Goal: Information Seeking & Learning: Learn about a topic

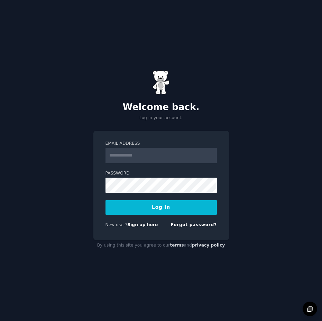
click at [137, 155] on input "Email Address" at bounding box center [161, 155] width 111 height 15
click at [142, 155] on input "Email Address" at bounding box center [161, 155] width 111 height 15
type input "**********"
click at [106, 200] on button "Log In" at bounding box center [161, 207] width 111 height 15
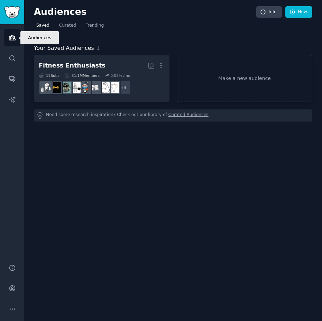
click at [15, 35] on icon "Sidebar" at bounding box center [12, 37] width 7 height 7
click at [65, 28] on span "Curated" at bounding box center [67, 26] width 17 height 6
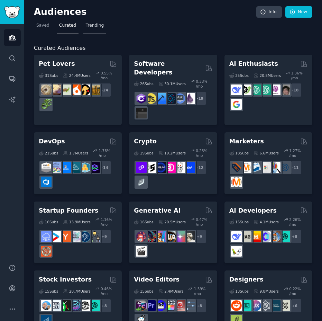
click at [99, 24] on span "Trending" at bounding box center [95, 26] width 18 height 6
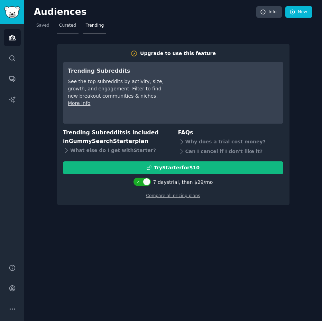
click at [64, 25] on span "Curated" at bounding box center [67, 26] width 17 height 6
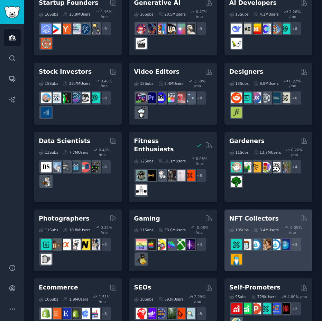
scroll to position [277, 0]
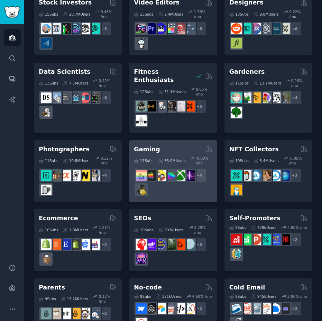
click at [152, 145] on h2 "Gaming" at bounding box center [147, 149] width 26 height 9
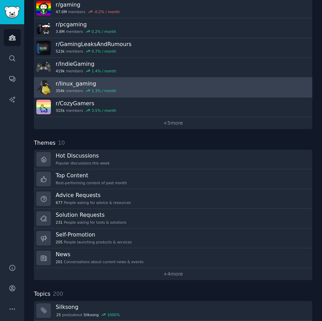
scroll to position [104, 0]
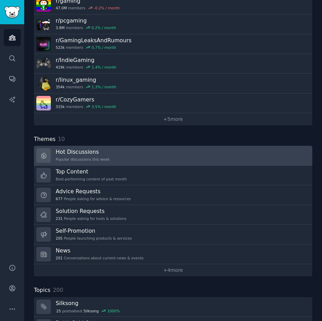
click at [90, 153] on h3 "Hot Discussions" at bounding box center [83, 151] width 54 height 7
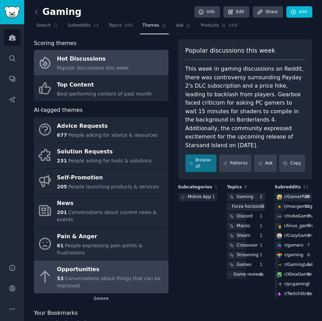
click at [94, 276] on span "Conversations about things that can be improved" at bounding box center [109, 282] width 104 height 13
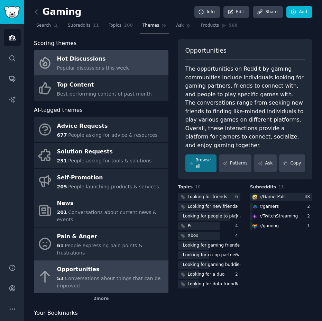
click at [89, 67] on span "Popular discussions this week" at bounding box center [93, 68] width 72 height 6
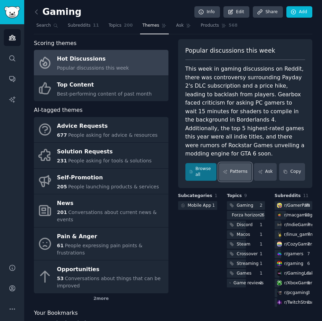
click at [231, 167] on link "Patterns" at bounding box center [235, 172] width 33 height 18
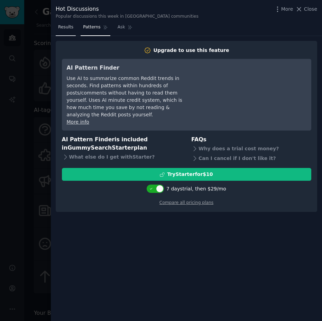
click at [65, 27] on span "Results" at bounding box center [65, 27] width 15 height 6
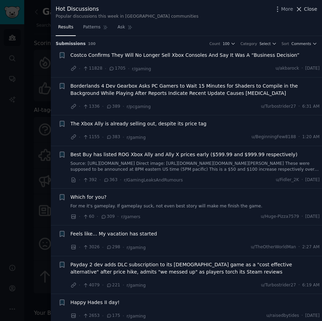
click at [302, 9] on icon at bounding box center [299, 9] width 7 height 7
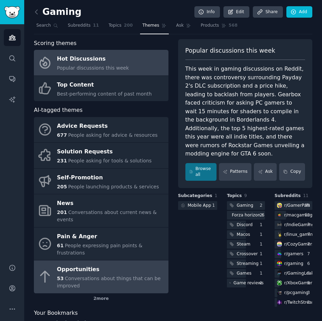
click at [110, 276] on span "Conversations about things that can be improved" at bounding box center [109, 282] width 104 height 13
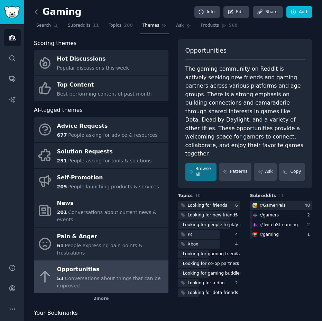
click at [36, 11] on icon at bounding box center [36, 12] width 2 height 4
